Goal: Navigation & Orientation: Find specific page/section

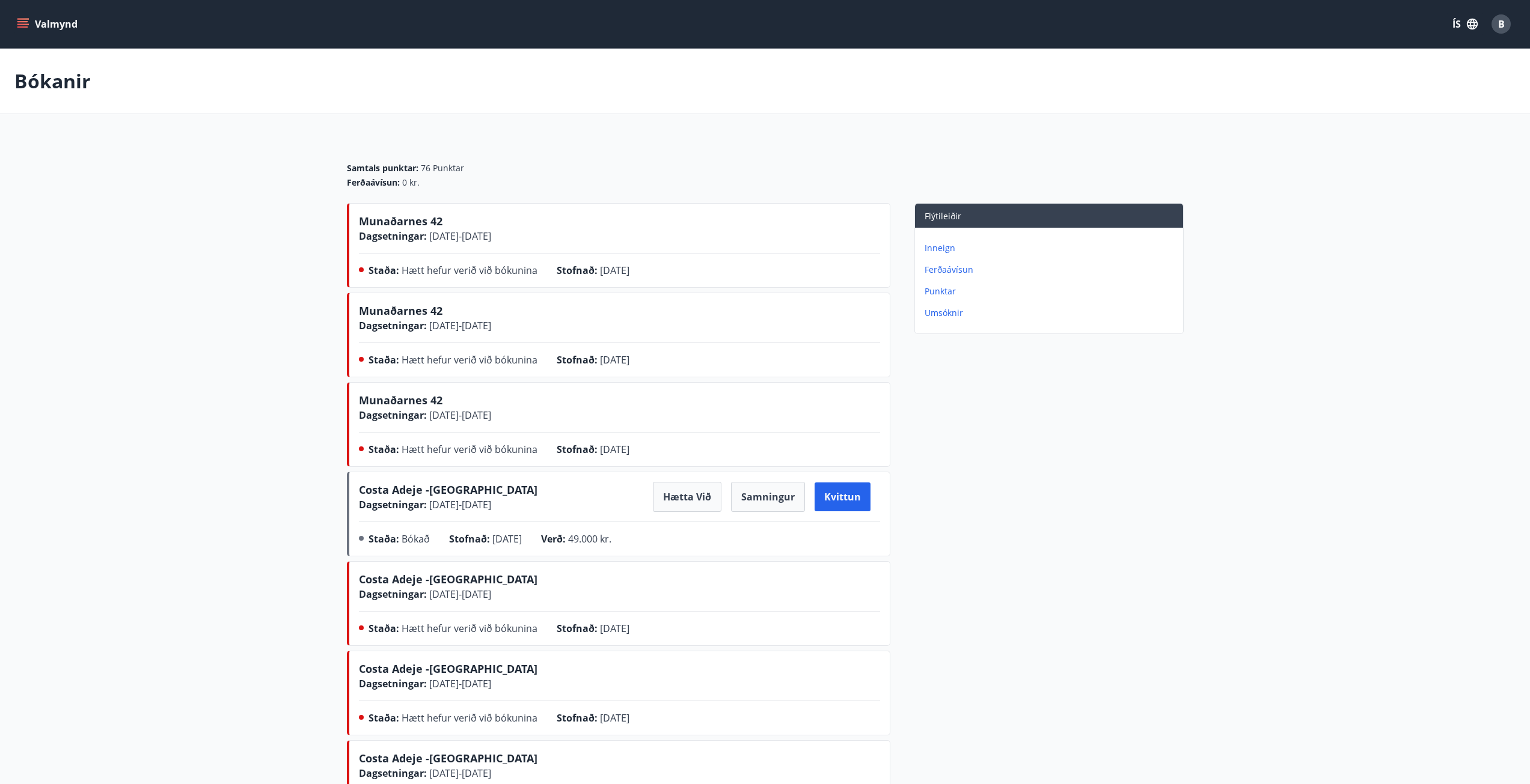
click at [52, 29] on button "Valmynd" at bounding box center [48, 24] width 68 height 21
drag, startPoint x: 1298, startPoint y: 595, endPoint x: 1267, endPoint y: 587, distance: 32.0
click at [1295, 595] on main "Bókanir Samtals punktar : 76 Punktar Ferðaávísun : 0 kr. Munaðarnes 42 Dagsetni…" at bounding box center [765, 439] width 1530 height 782
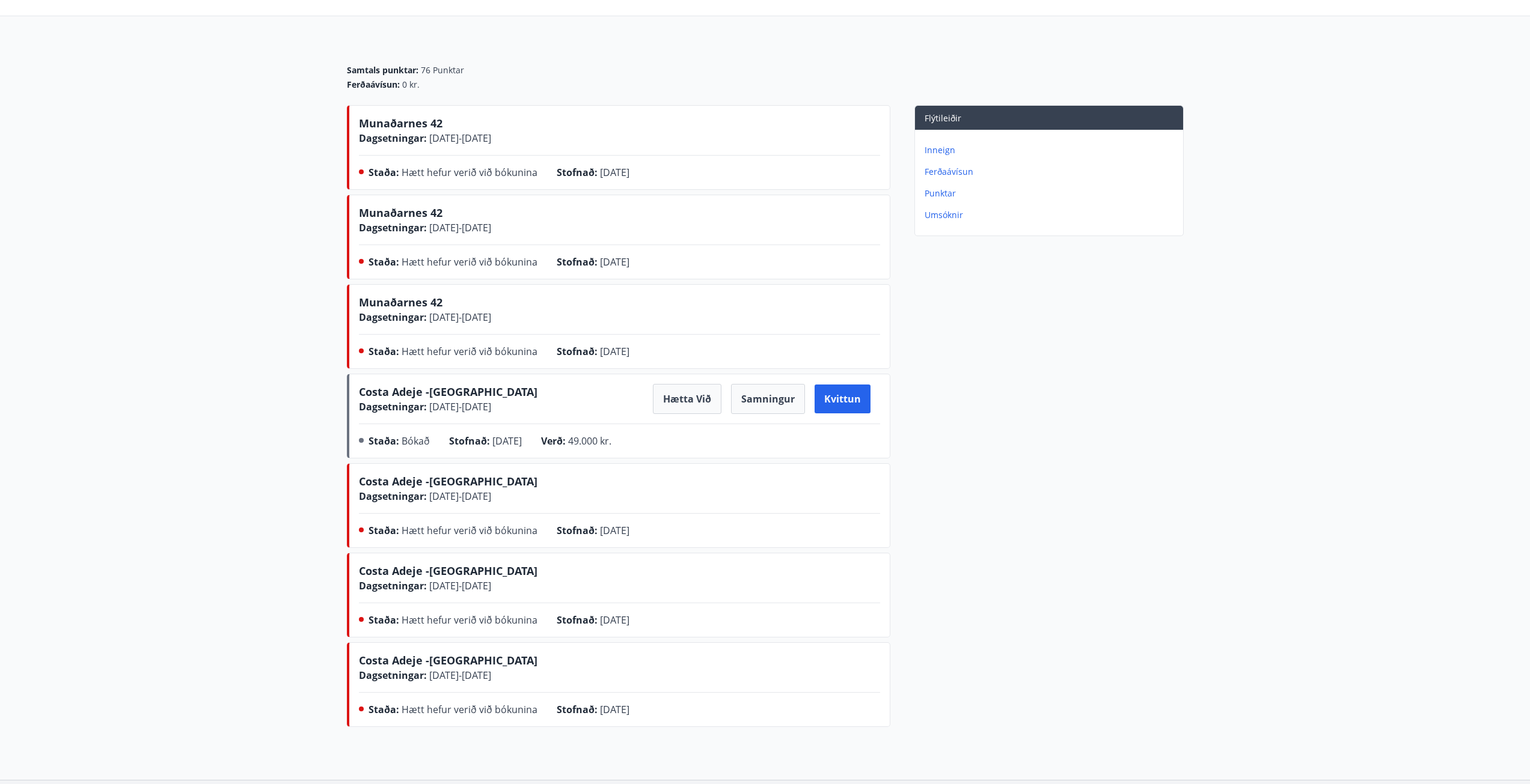
scroll to position [195, 0]
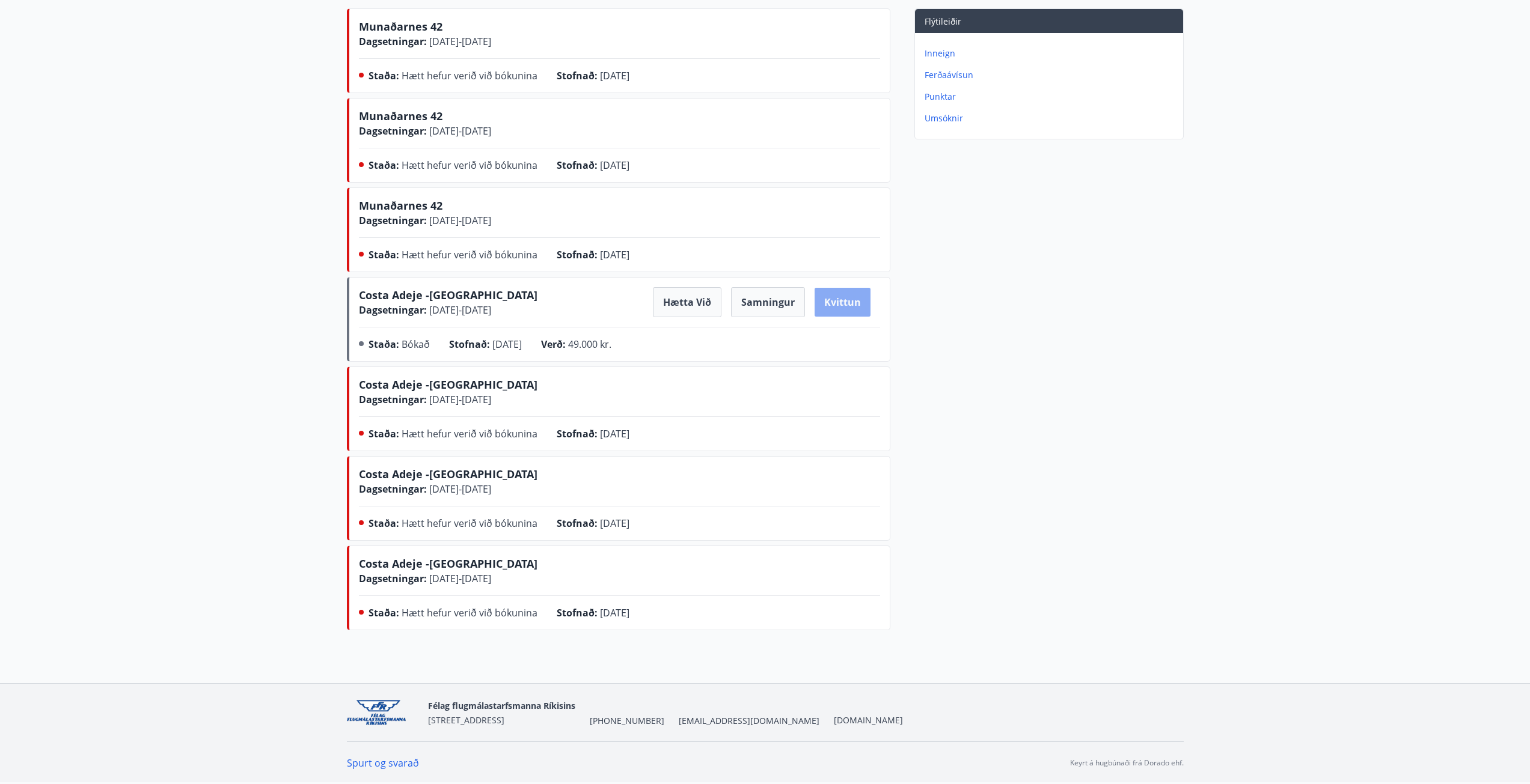
click at [852, 299] on button "Kvittun" at bounding box center [842, 302] width 56 height 29
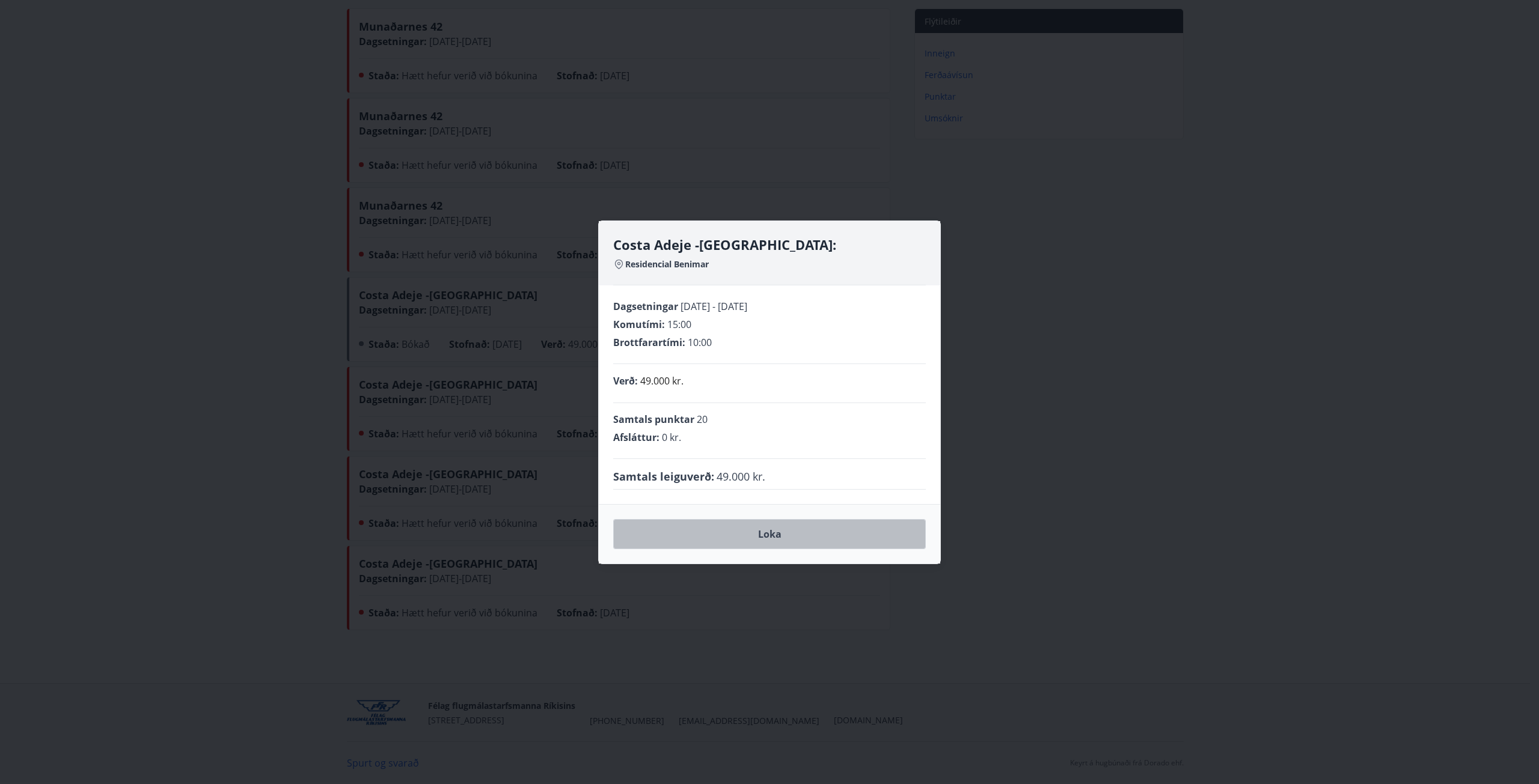
click at [828, 544] on button "Loka" at bounding box center [769, 534] width 313 height 30
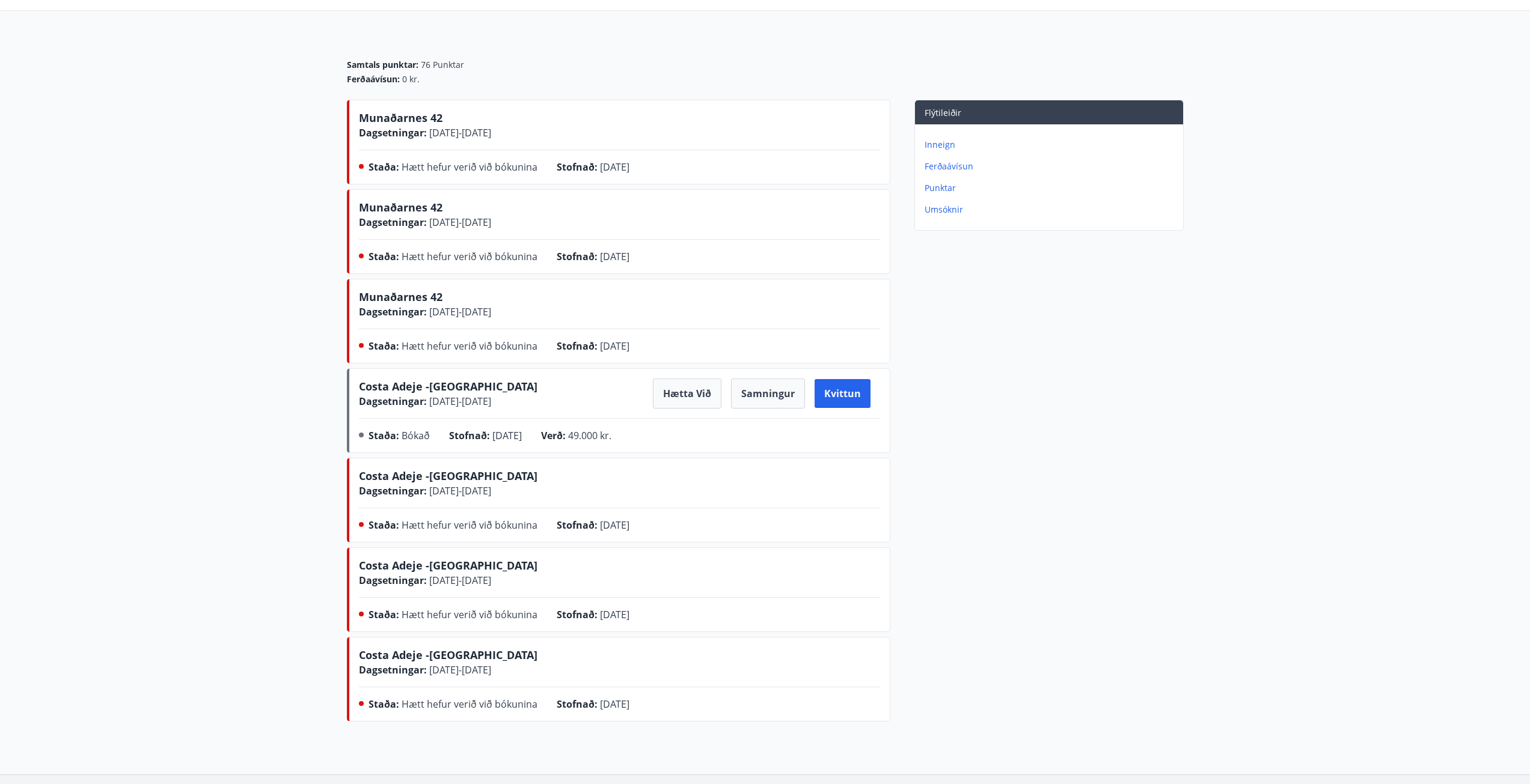
scroll to position [0, 0]
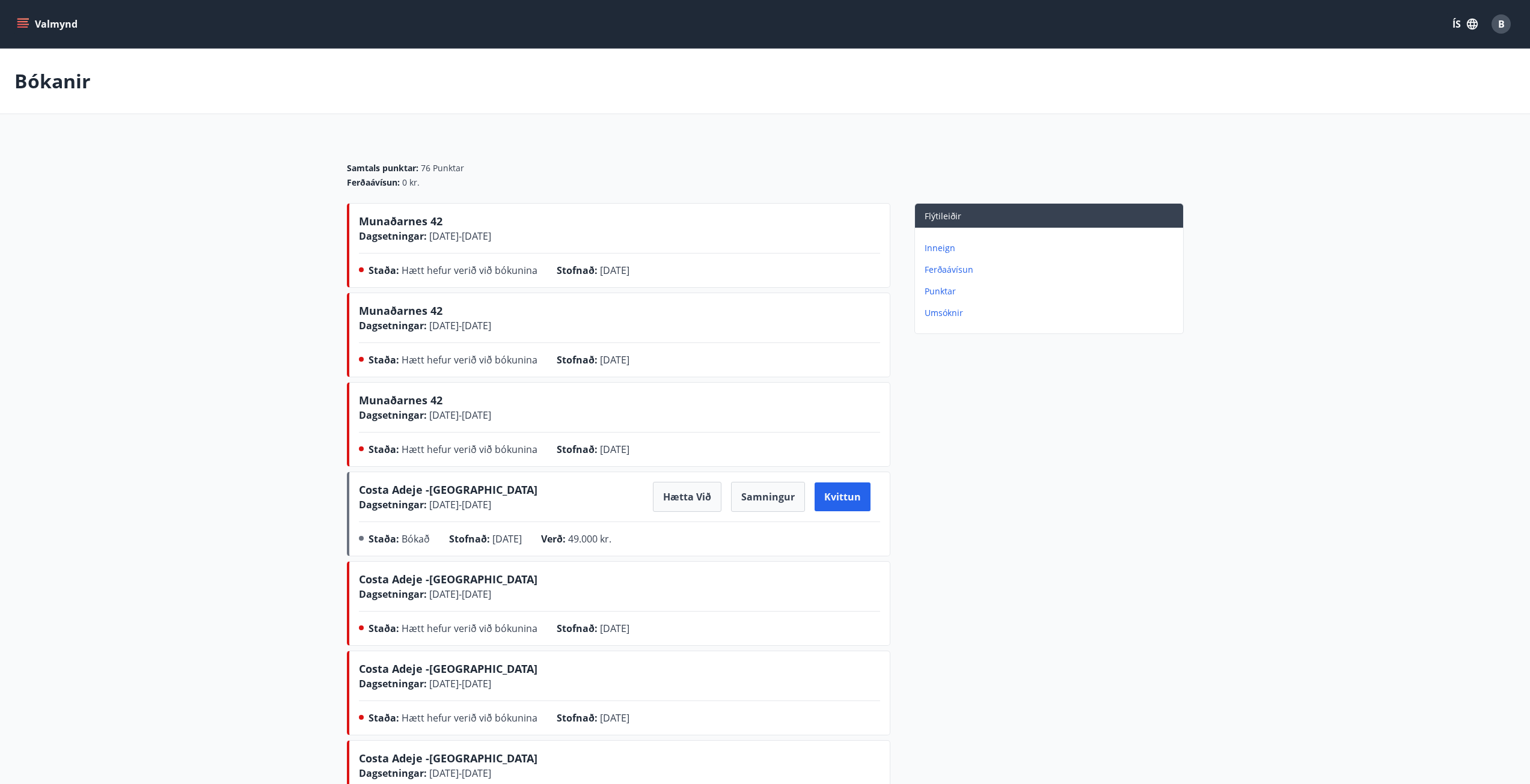
click at [45, 26] on button "Valmynd" at bounding box center [48, 24] width 68 height 21
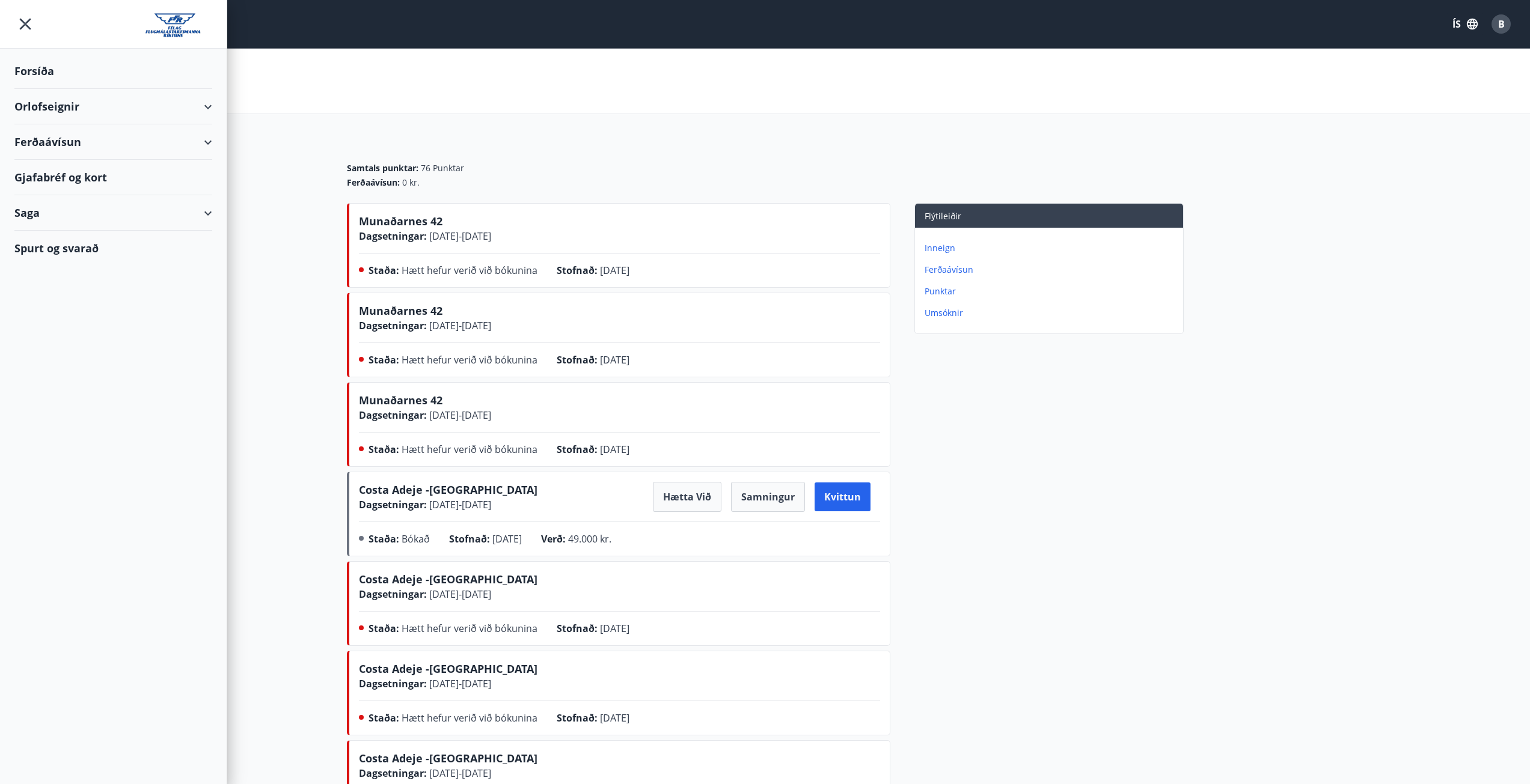
click at [55, 68] on div "Forsíða" at bounding box center [113, 71] width 197 height 36
